Goal: Task Accomplishment & Management: Manage account settings

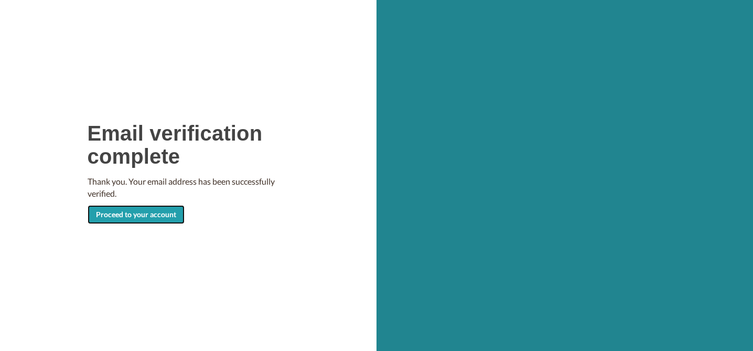
click at [168, 217] on link "Proceed to your account" at bounding box center [136, 214] width 97 height 19
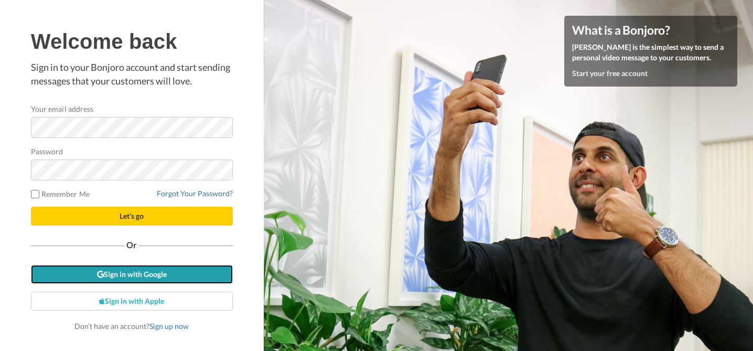
click at [156, 276] on link "Sign in with Google" at bounding box center [132, 274] width 202 height 19
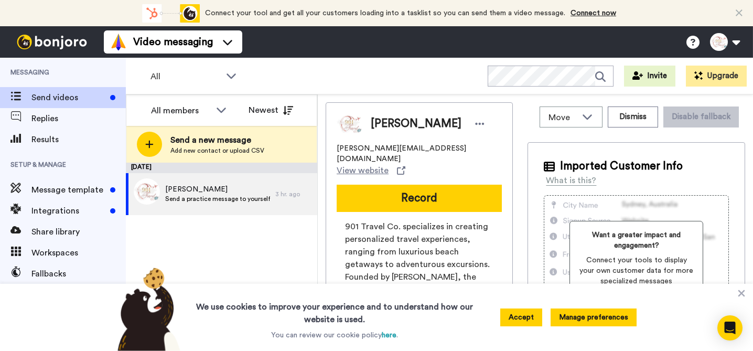
click at [571, 318] on button "Manage preferences" at bounding box center [593, 317] width 86 height 18
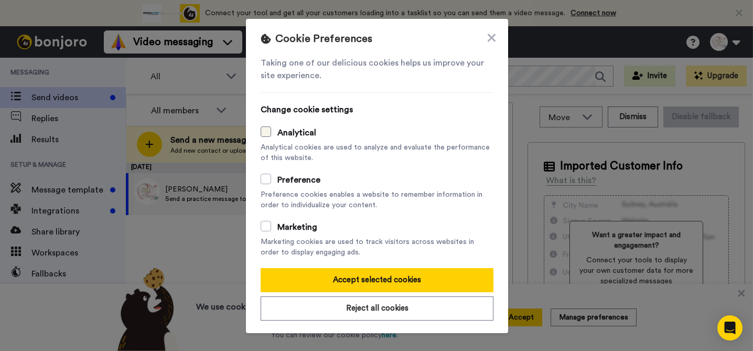
click at [264, 131] on span at bounding box center [266, 131] width 10 height 10
click at [262, 179] on span at bounding box center [266, 179] width 10 height 10
click at [263, 224] on span at bounding box center [266, 226] width 10 height 10
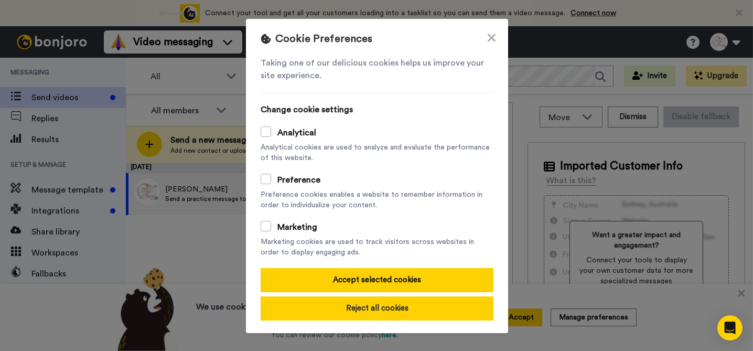
click at [355, 308] on button "Reject all cookies" at bounding box center [377, 308] width 233 height 24
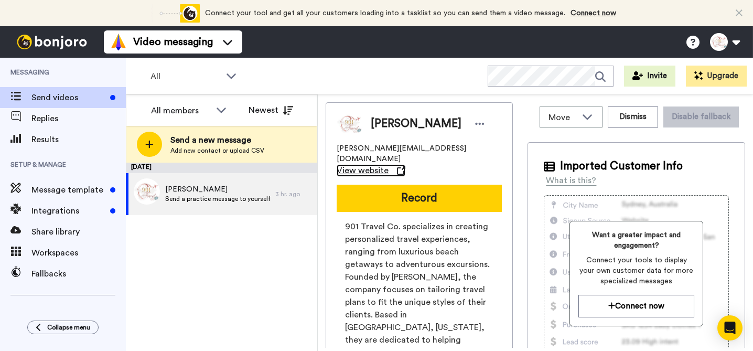
click at [388, 164] on span "View website" at bounding box center [363, 170] width 52 height 13
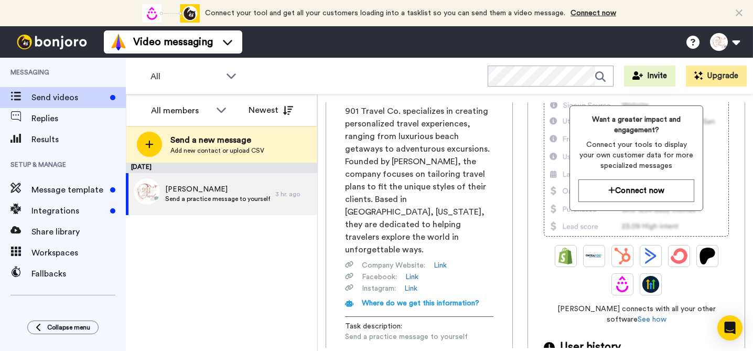
scroll to position [170, 0]
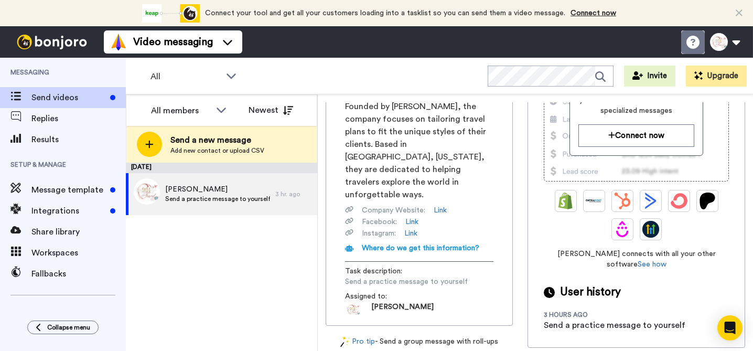
click at [693, 38] on icon at bounding box center [692, 42] width 13 height 13
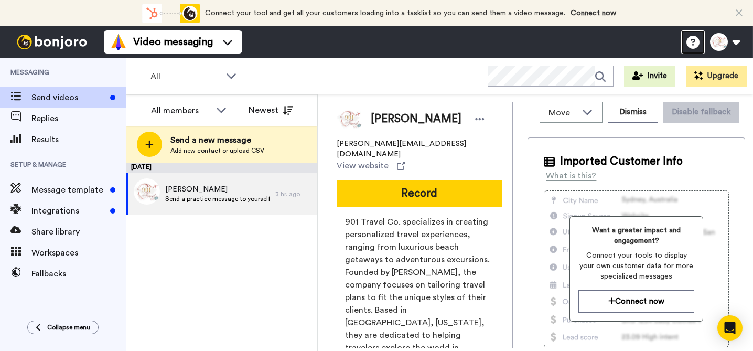
scroll to position [0, 0]
